Goal: Navigation & Orientation: Find specific page/section

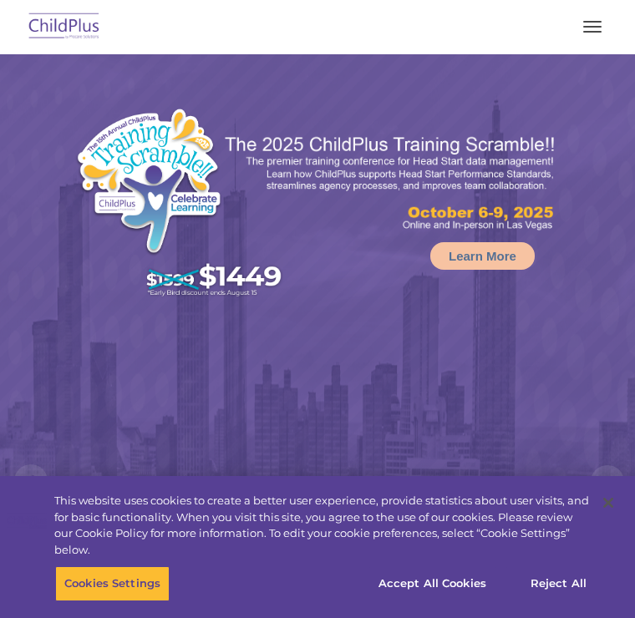
select select "MEDIUM"
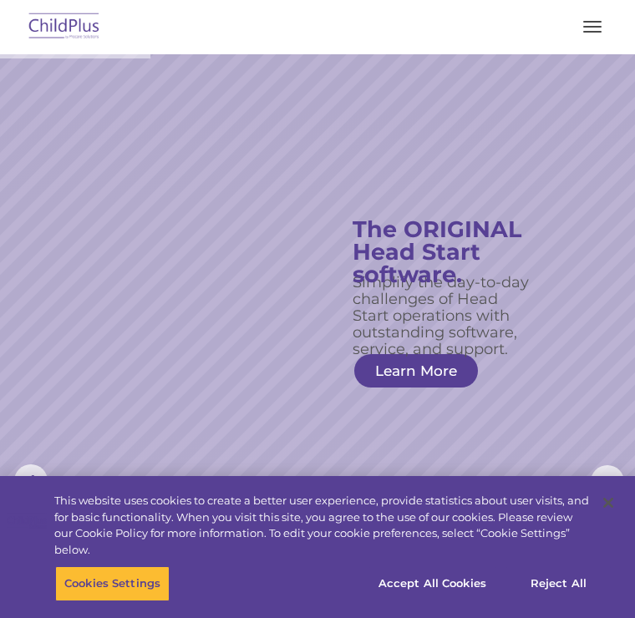
click at [602, 19] on button "button" at bounding box center [592, 26] width 35 height 27
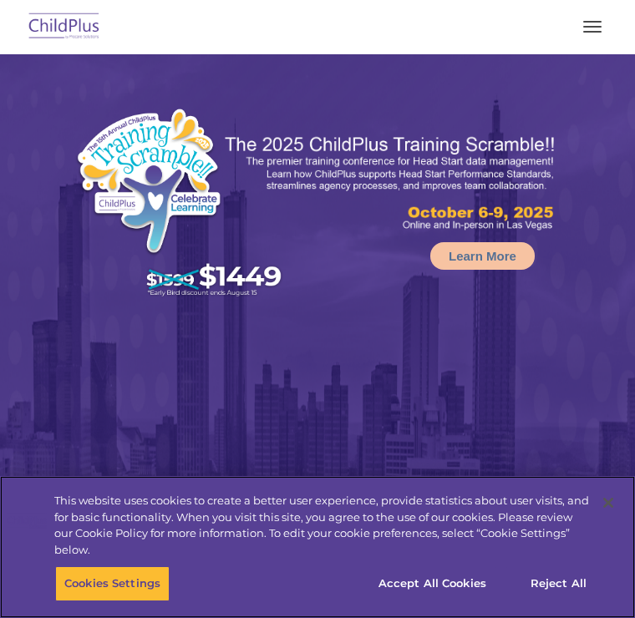
select select "MEDIUM"
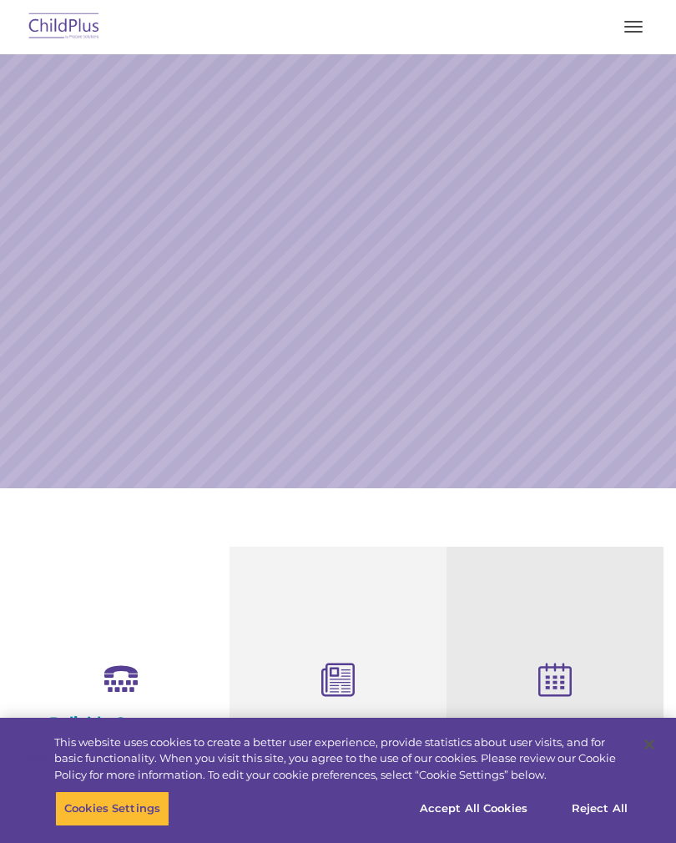
select select "MEDIUM"
